Goal: Information Seeking & Learning: Learn about a topic

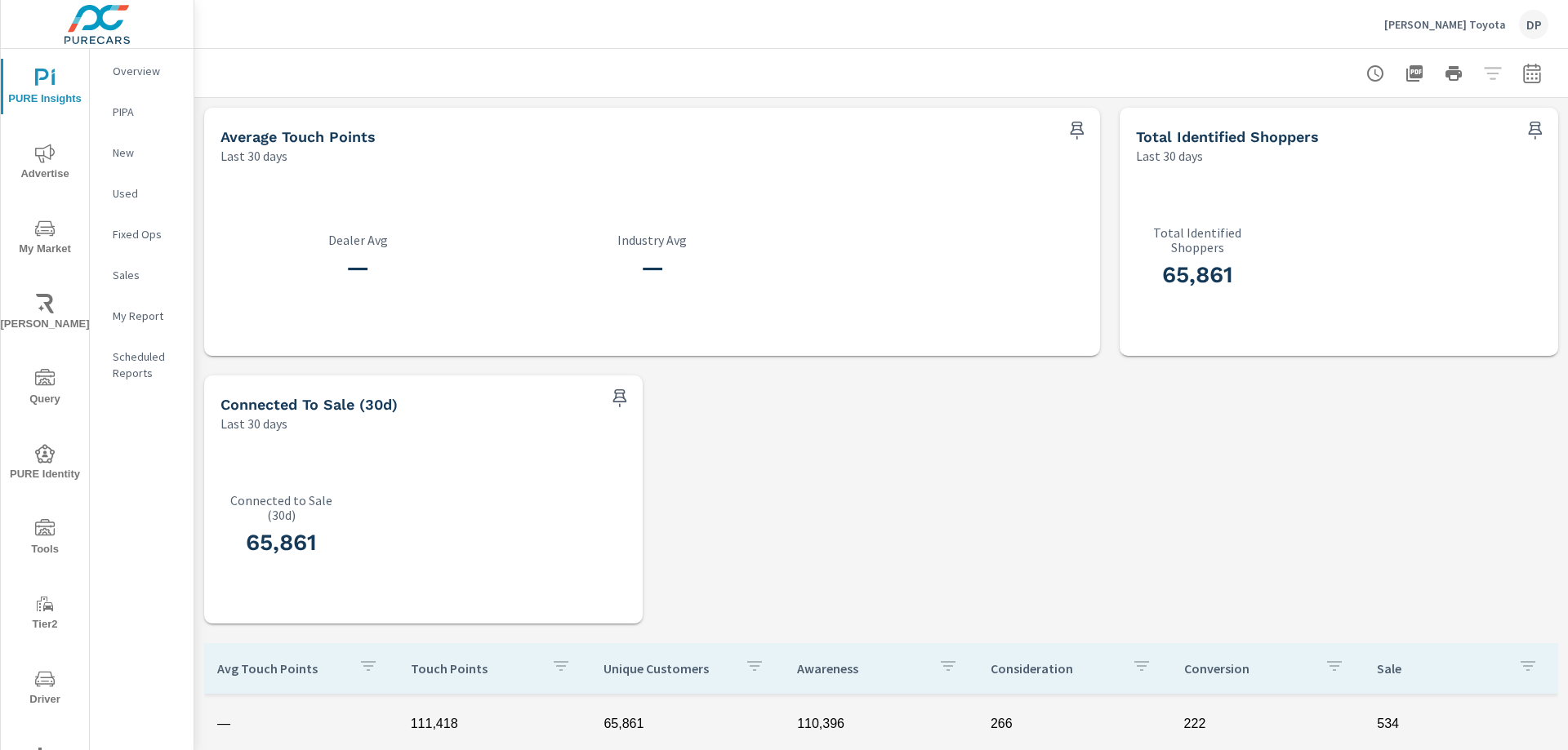
click at [806, 446] on div "Average Touch Points Last 30 days — Dealer Avg — Industry Avg Total Identified …" at bounding box center [881, 634] width 1373 height 1071
click at [770, 460] on div "Average Touch Points Last 30 days — Dealer Avg — Industry Avg Total Identified …" at bounding box center [881, 634] width 1373 height 1071
drag, startPoint x: 614, startPoint y: 232, endPoint x: 714, endPoint y: 245, distance: 100.8
click at [714, 244] on p "Industry Avg" at bounding box center [651, 240] width 275 height 15
click at [720, 250] on div "— Industry Avg" at bounding box center [651, 260] width 275 height 56
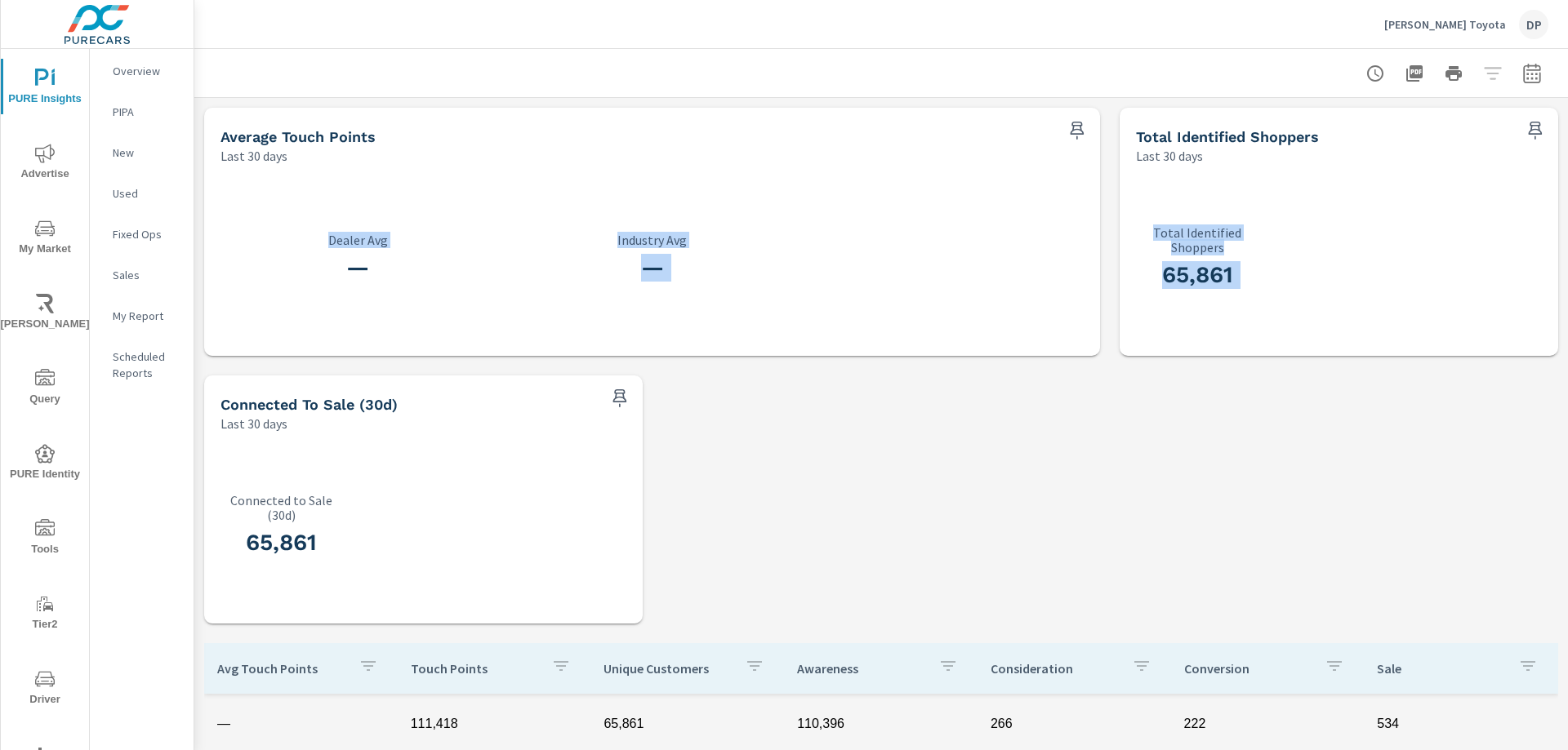
drag, startPoint x: 325, startPoint y: 239, endPoint x: 1255, endPoint y: 246, distance: 930.0
click at [1255, 246] on div "Average Touch Points Last 30 days — Dealer Avg — Industry Avg Total Identified …" at bounding box center [881, 634] width 1373 height 1071
click at [1255, 280] on div "65,861 Total Identified Shoppers" at bounding box center [1338, 260] width 425 height 178
drag, startPoint x: 670, startPoint y: 265, endPoint x: 371, endPoint y: 216, distance: 303.0
click at [319, 208] on div "— Dealer Avg — Industry Avg" at bounding box center [651, 260] width 883 height 178
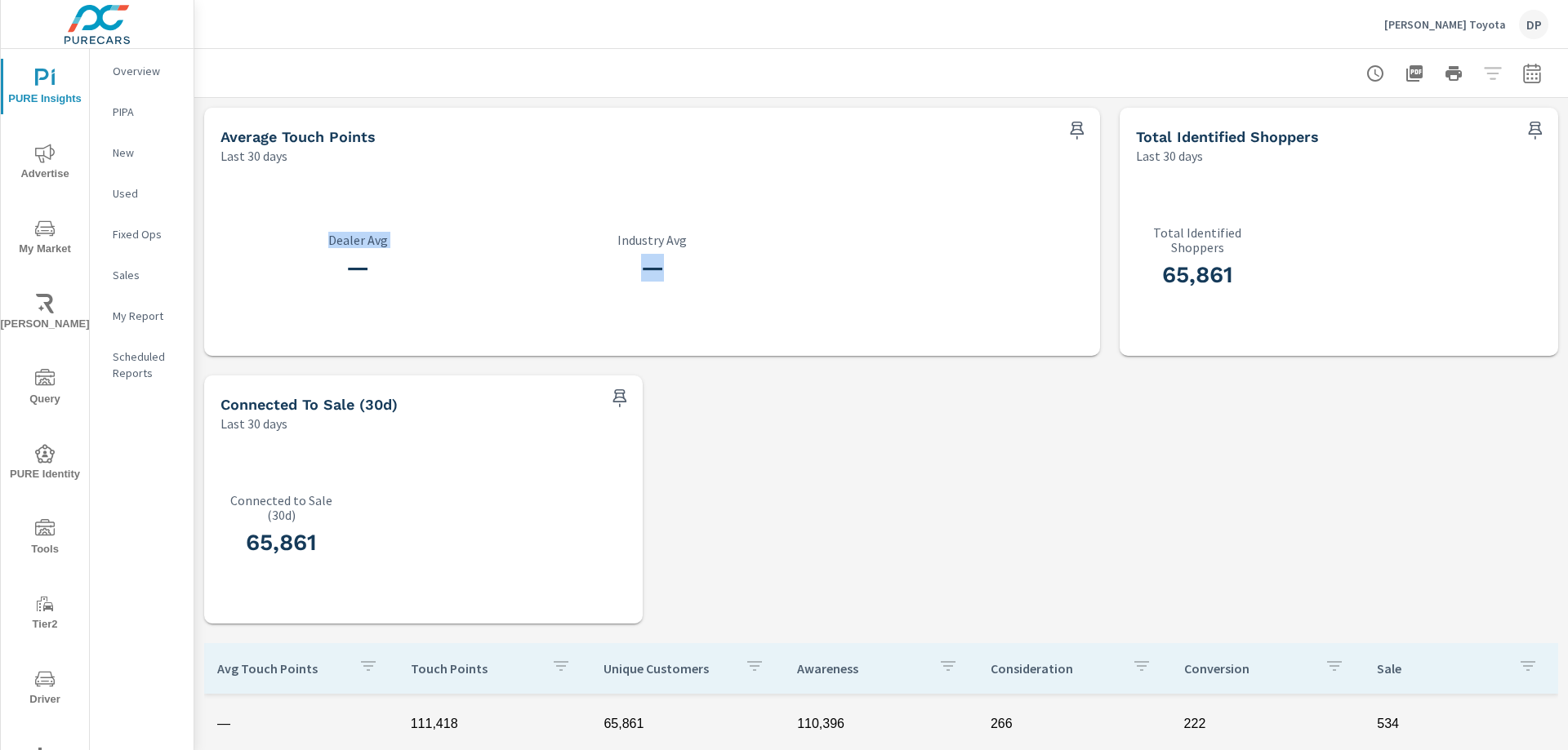
click at [490, 223] on div "— Dealer Avg" at bounding box center [358, 260] width 275 height 158
